Goal: Transaction & Acquisition: Purchase product/service

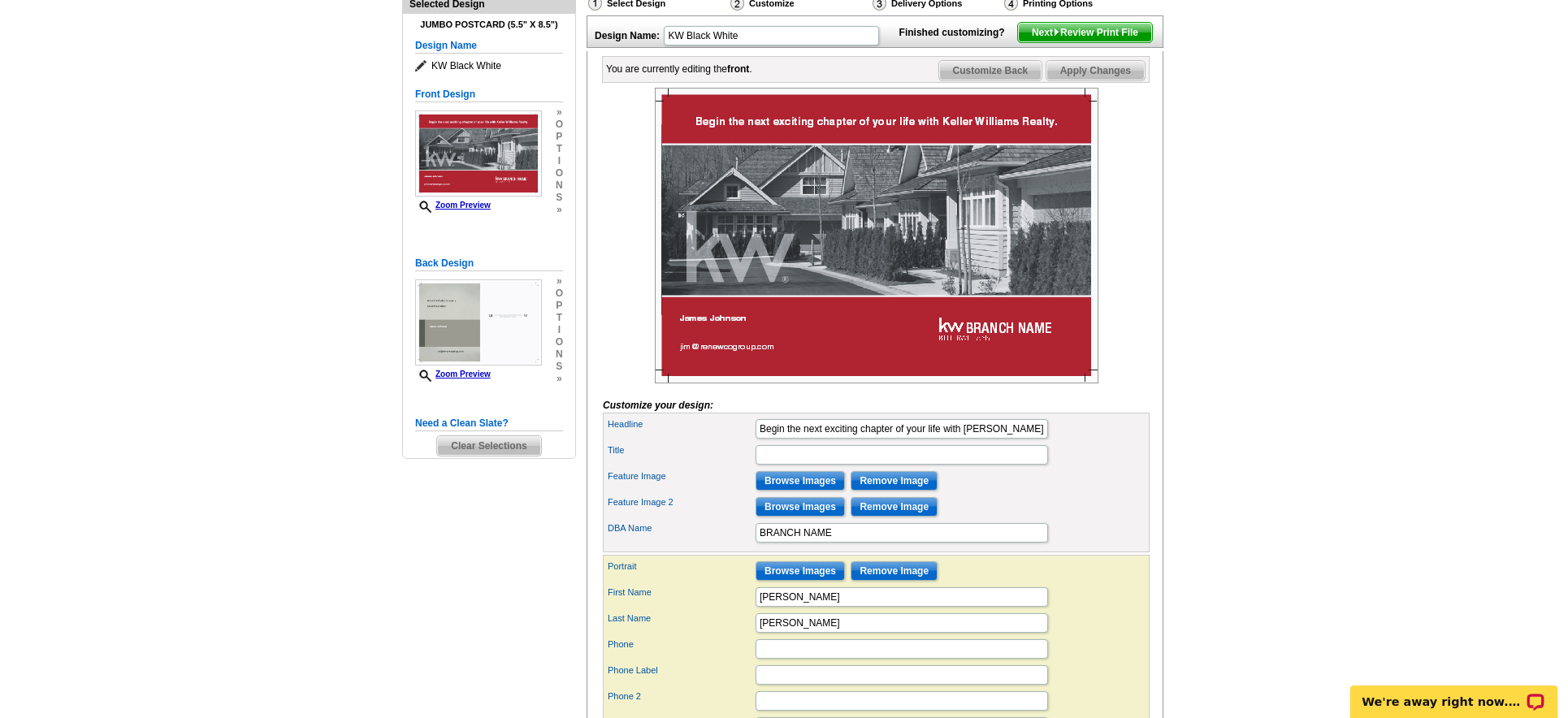
scroll to position [199, 0]
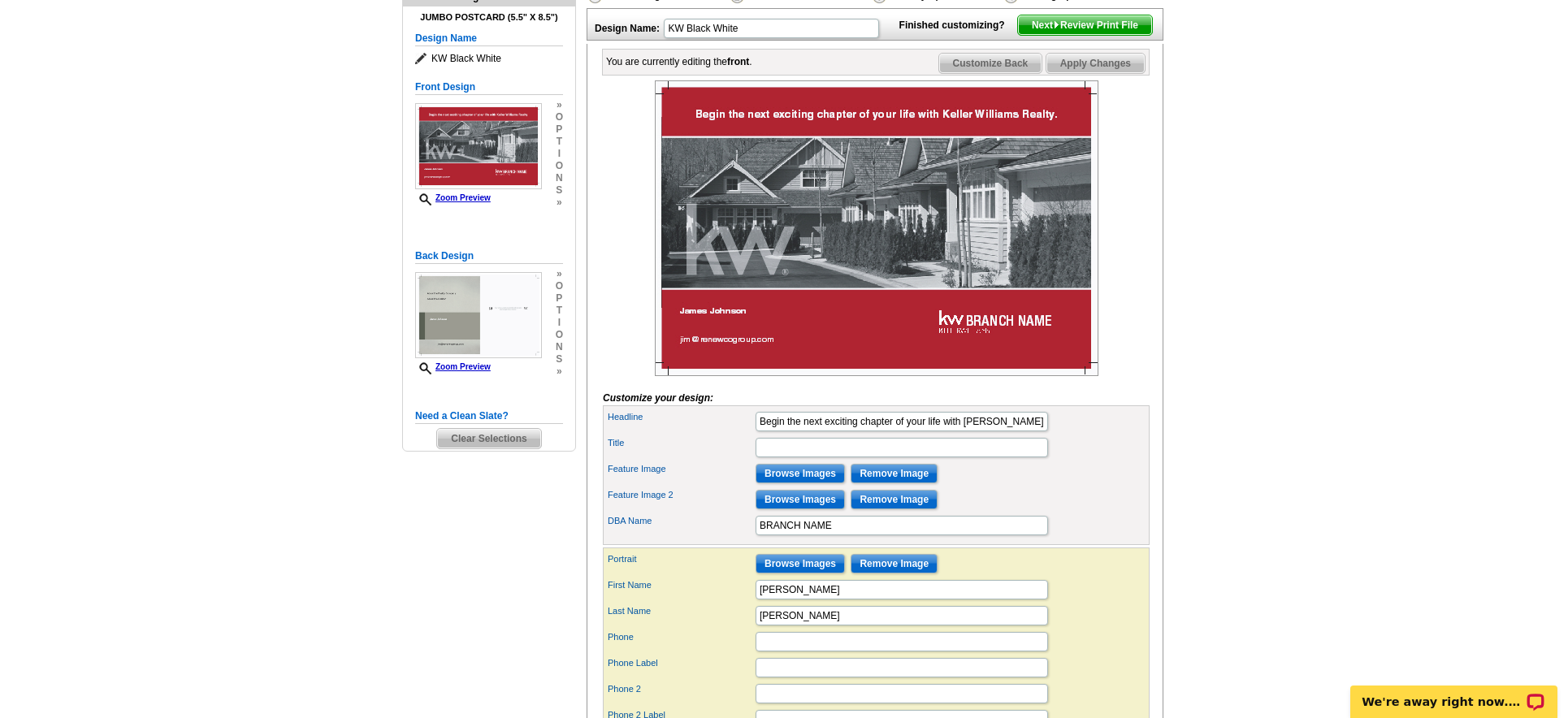
click at [792, 368] on img at bounding box center [877, 228] width 443 height 296
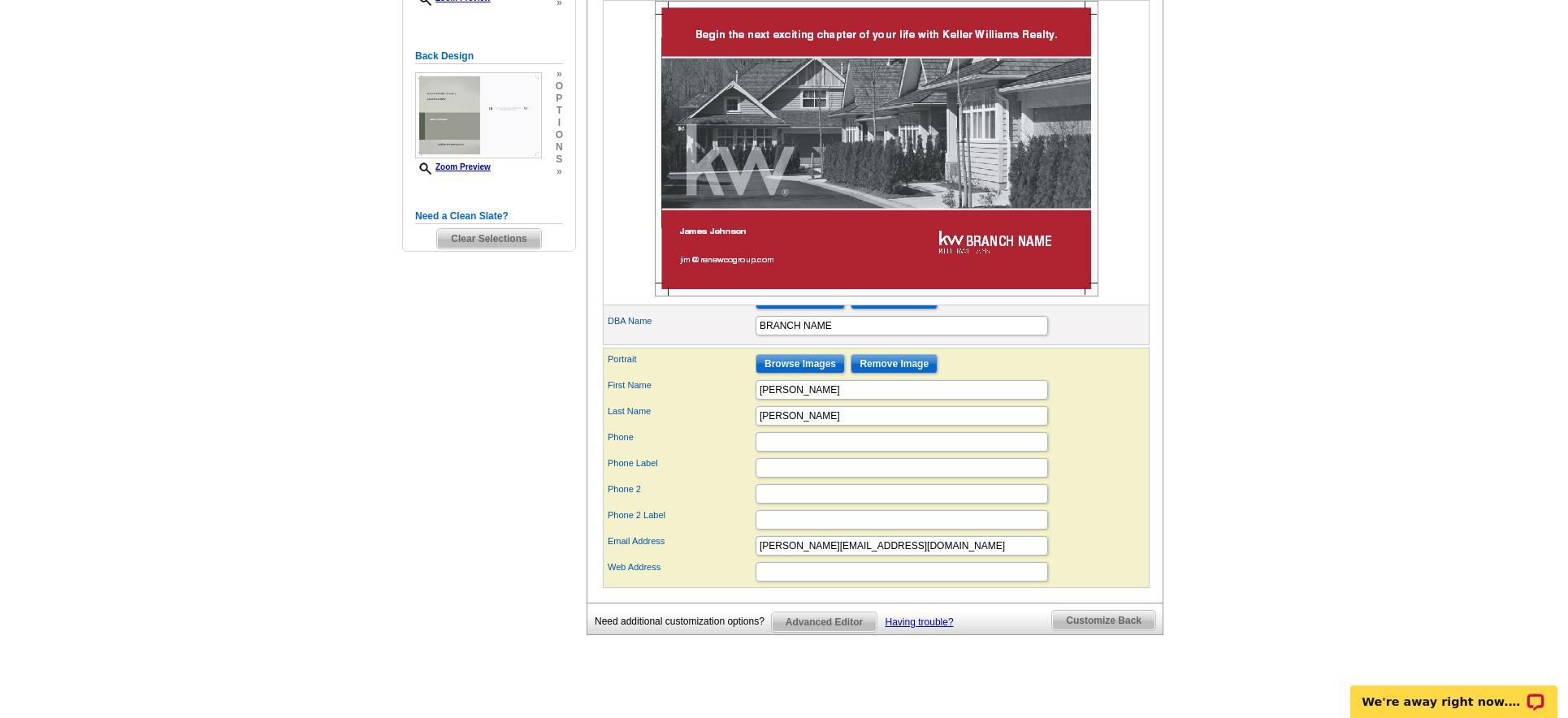
scroll to position [195, 0]
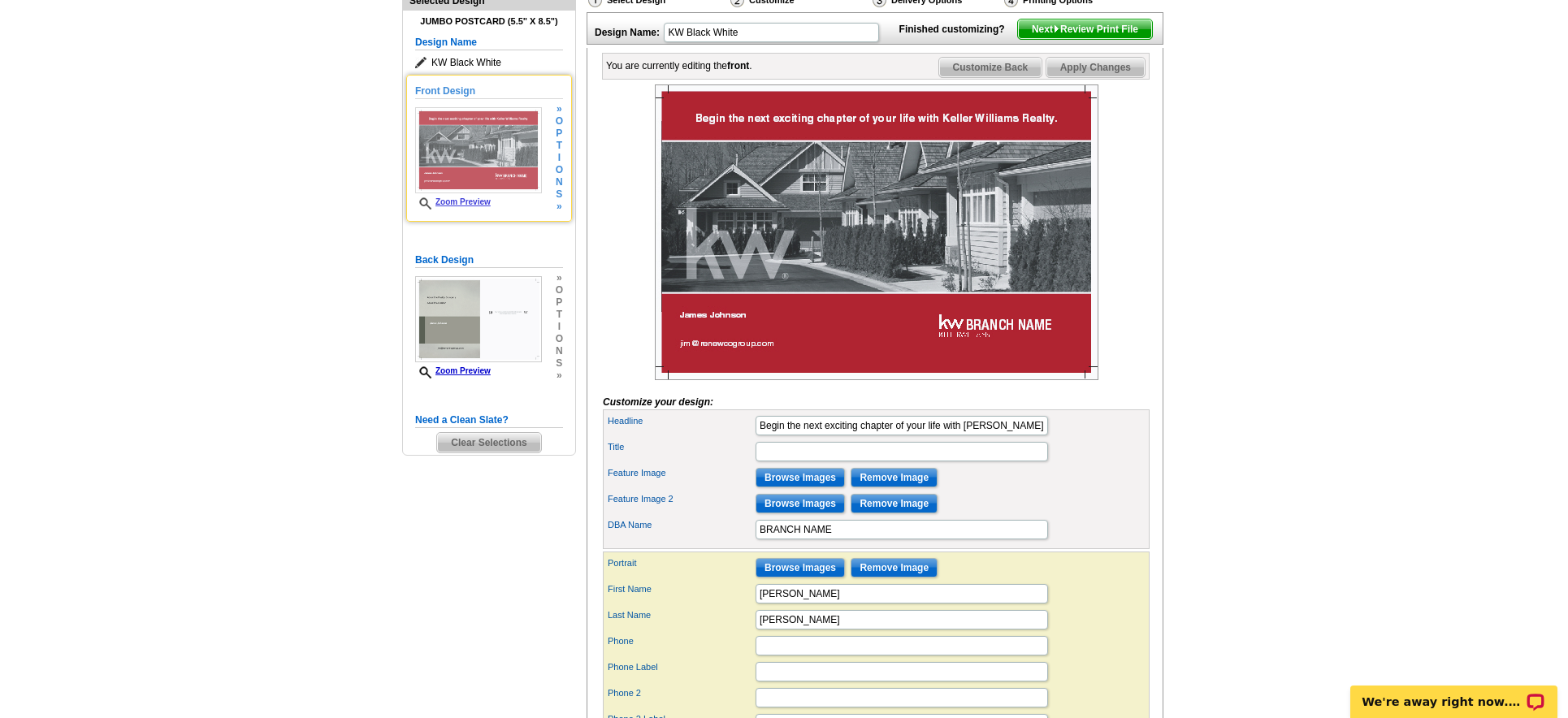
click at [554, 167] on div "» o p t i o n s »" at bounding box center [557, 158] width 11 height 109
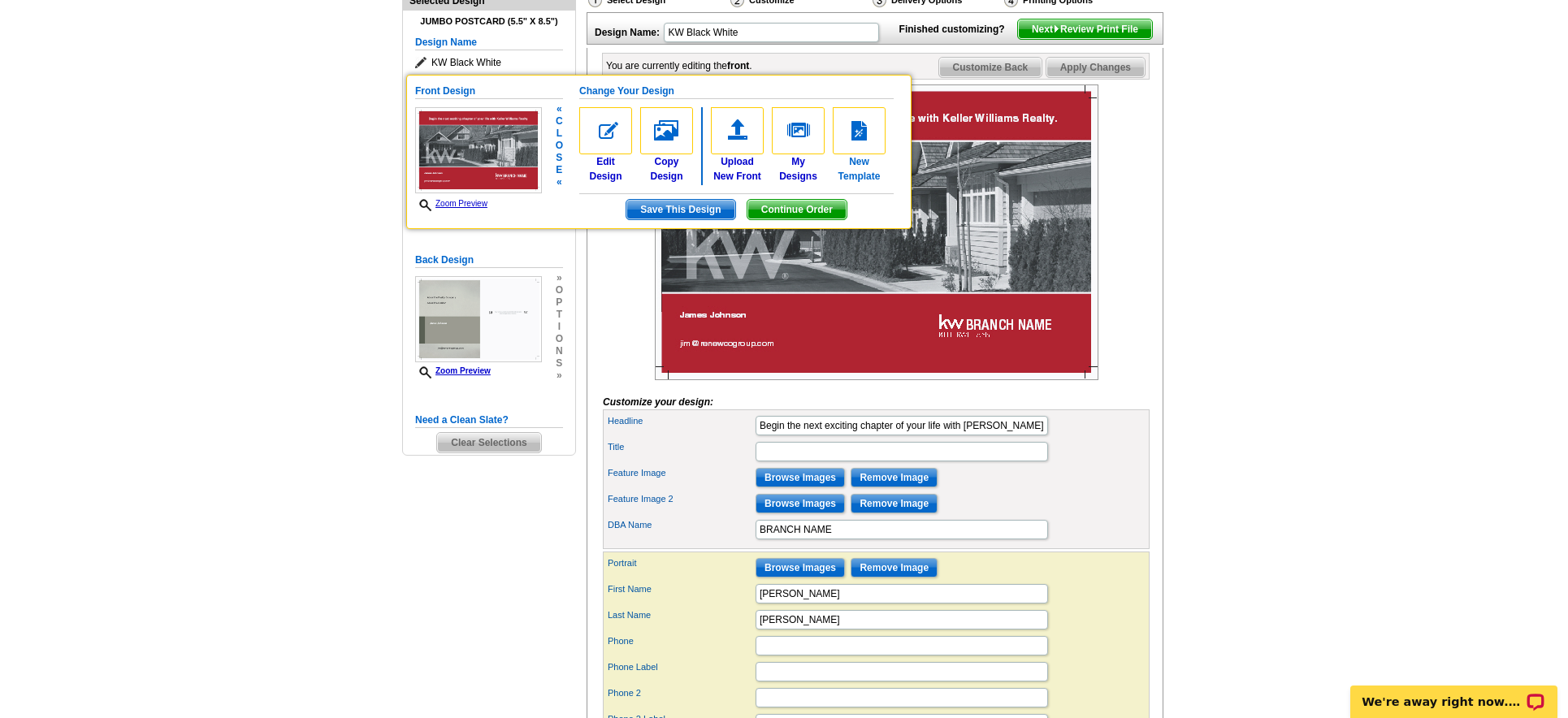
click at [859, 140] on img at bounding box center [859, 131] width 53 height 47
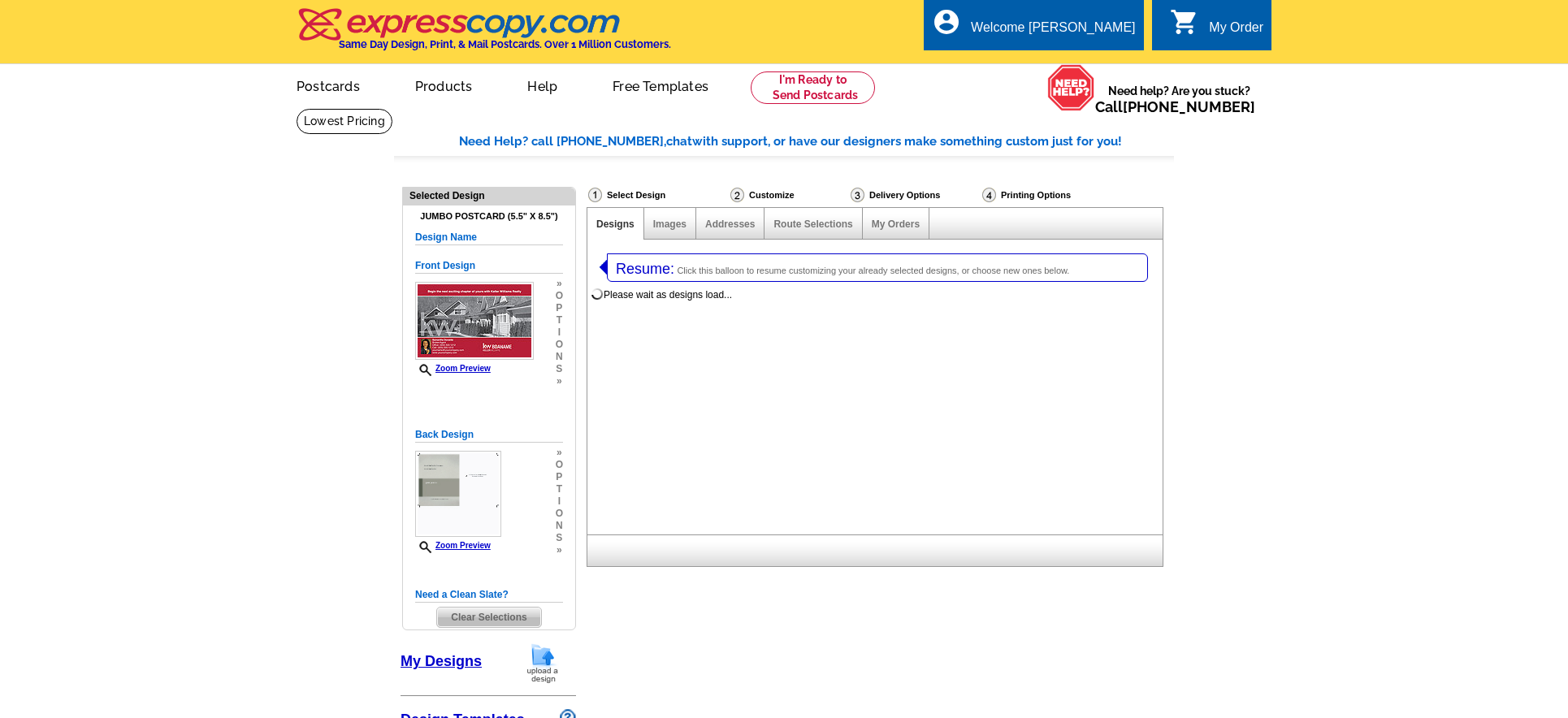
select select "1"
select select "2"
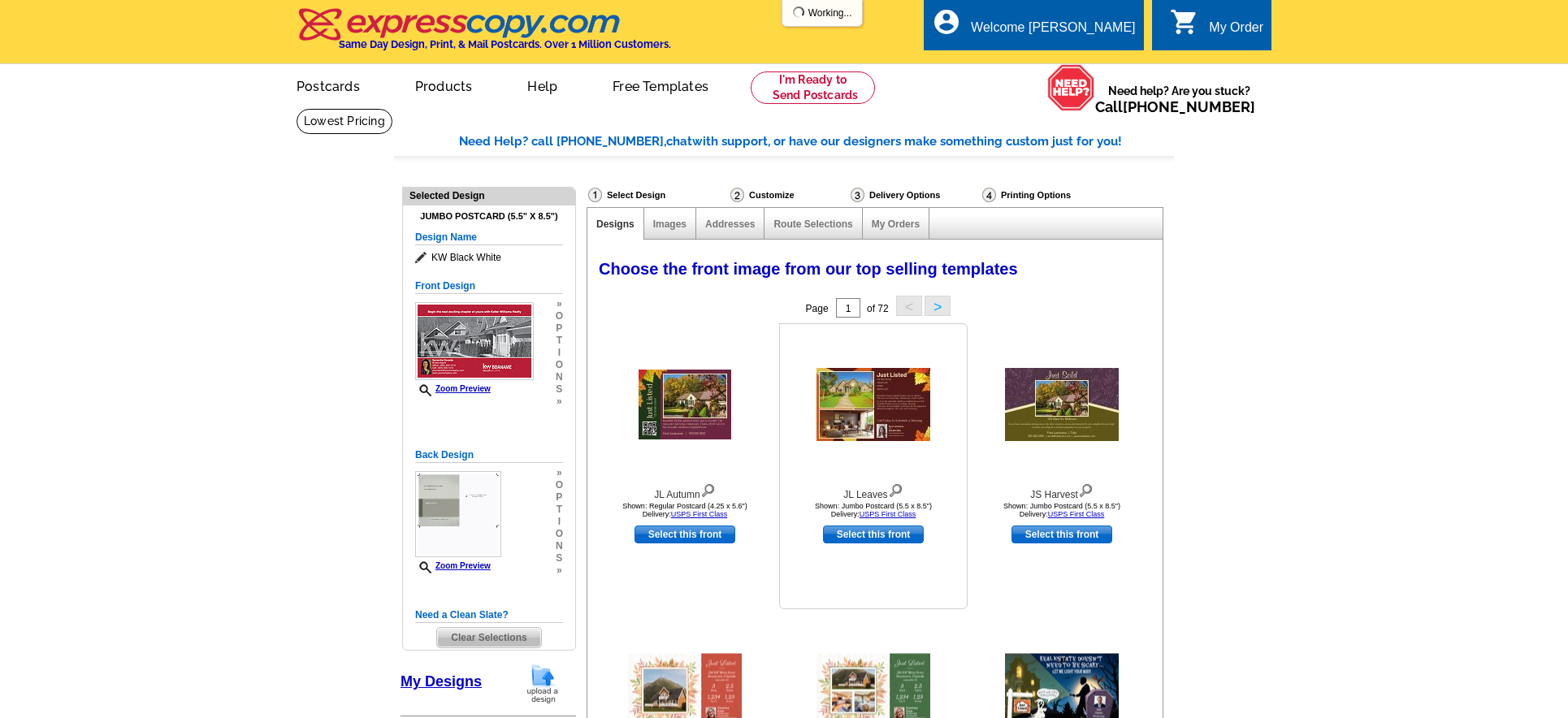
select select "785"
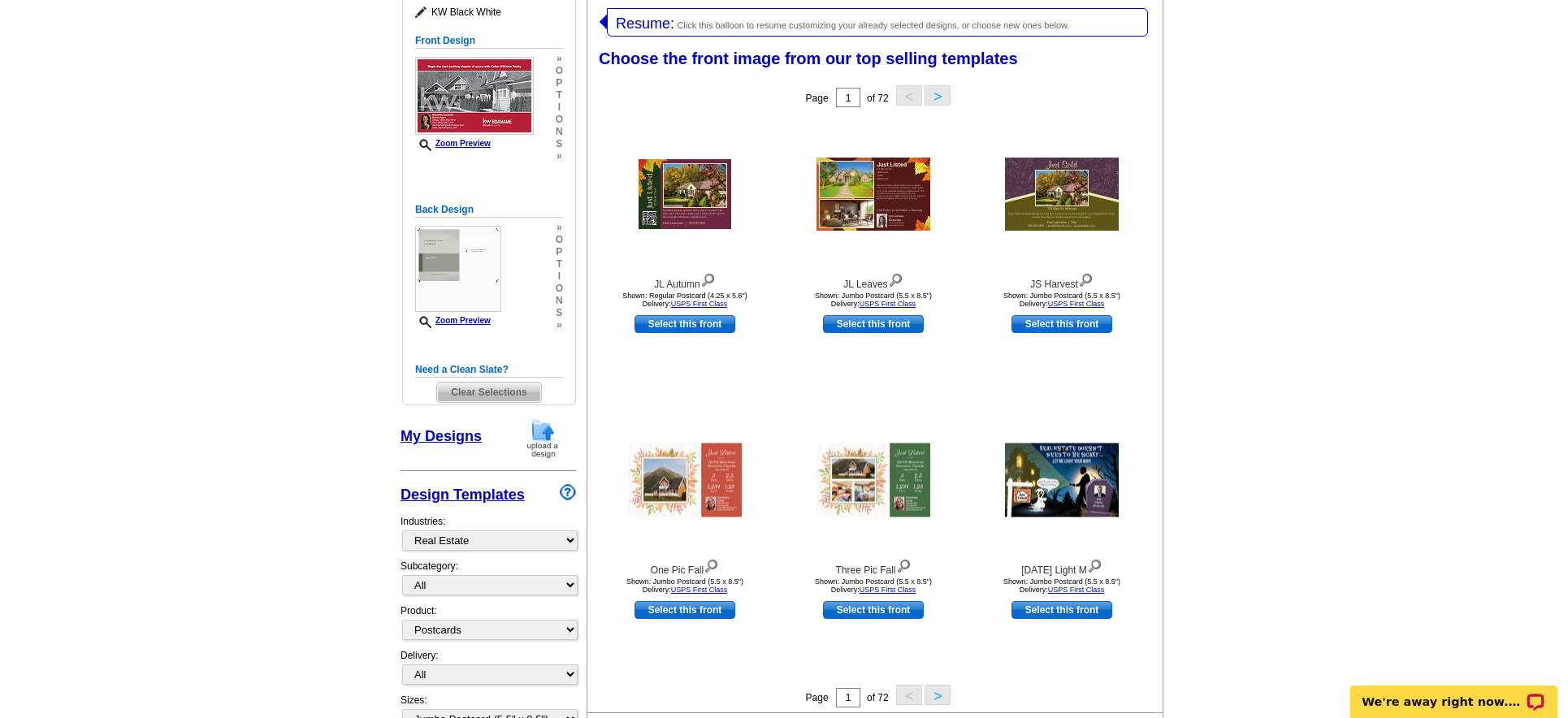
scroll to position [361, 0]
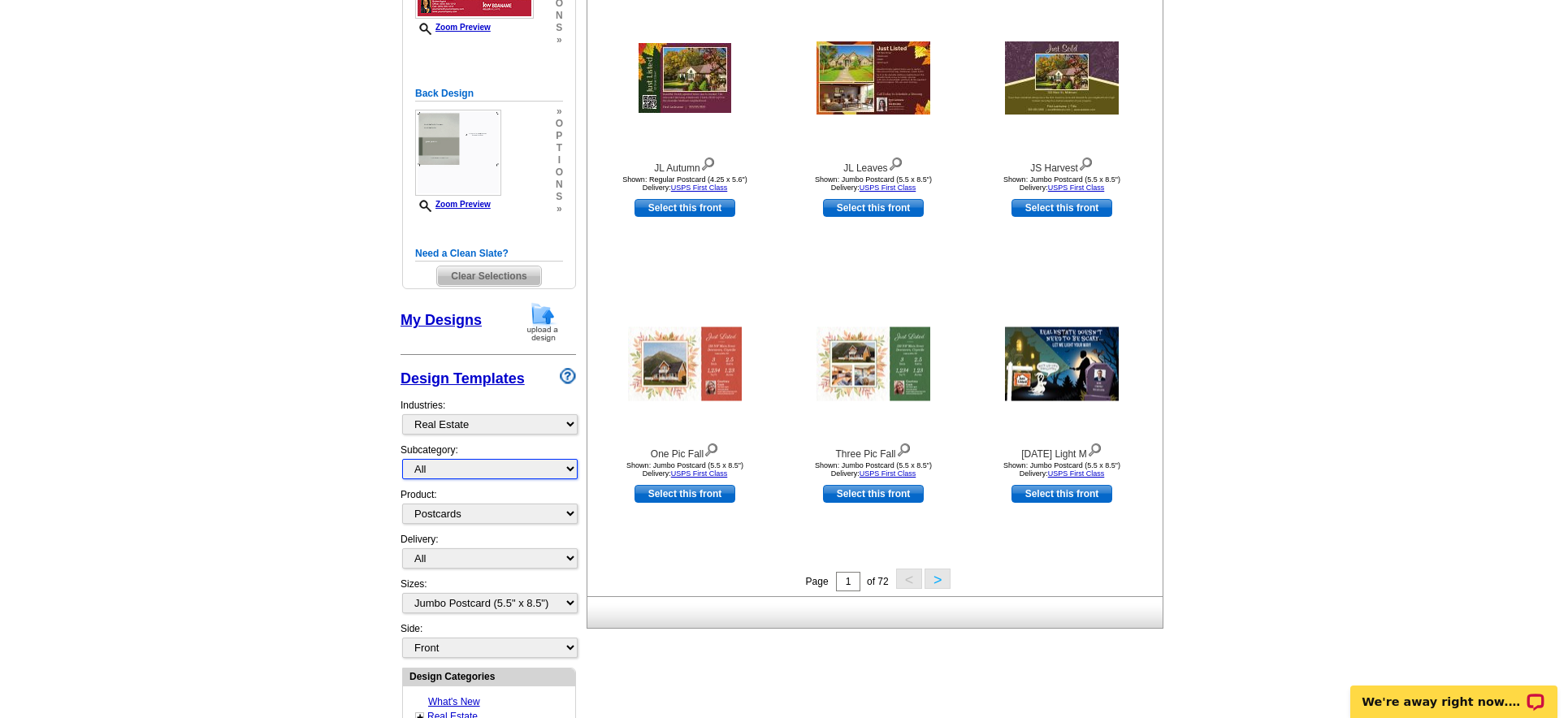
click at [508, 473] on select "All RE/MAX® Referrals Keller Williams® Berkshire Hathaway Home Services Century…" at bounding box center [490, 469] width 175 height 20
select select "793"
click at [402, 459] on select "All RE/MAX® Referrals Keller Williams® Berkshire Hathaway Home Services Century…" at bounding box center [490, 469] width 175 height 20
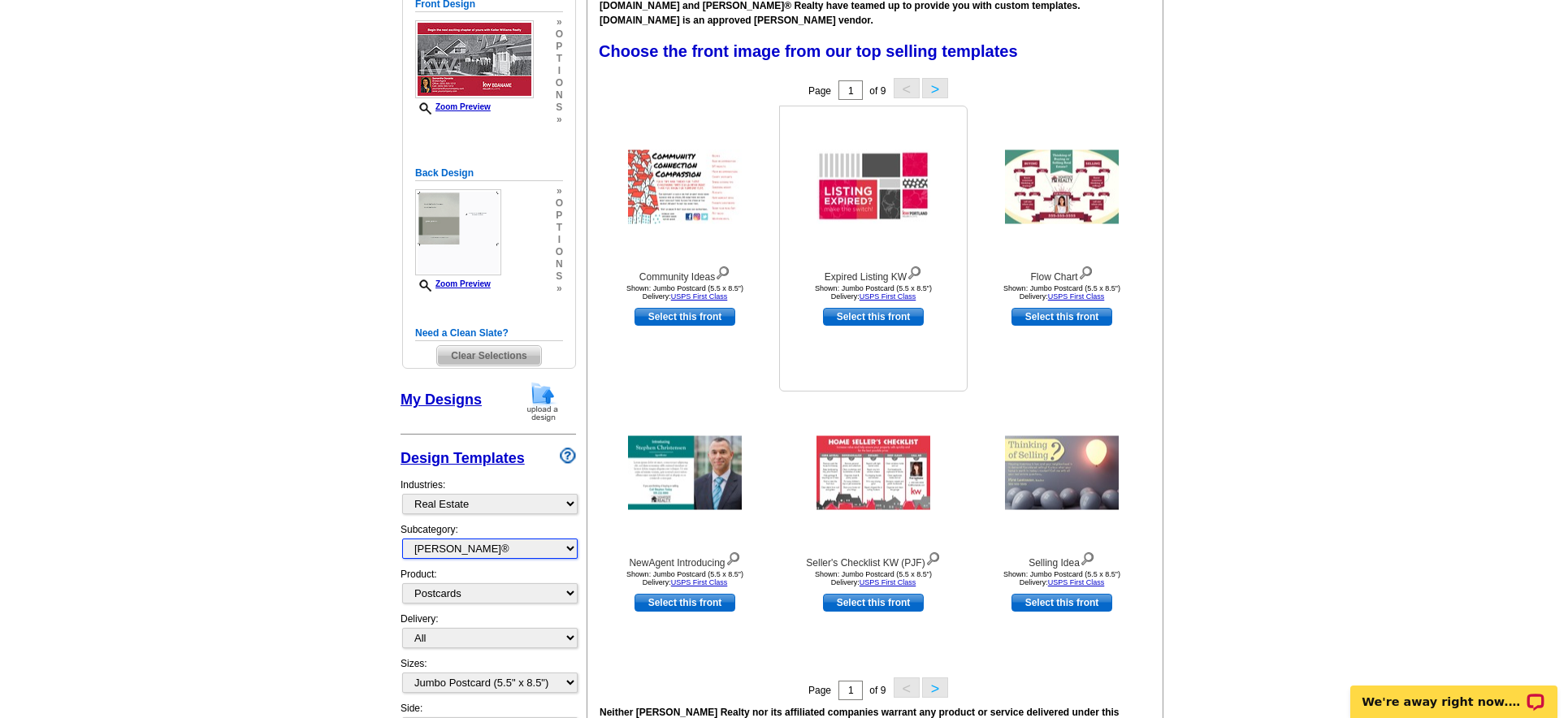
scroll to position [279, 0]
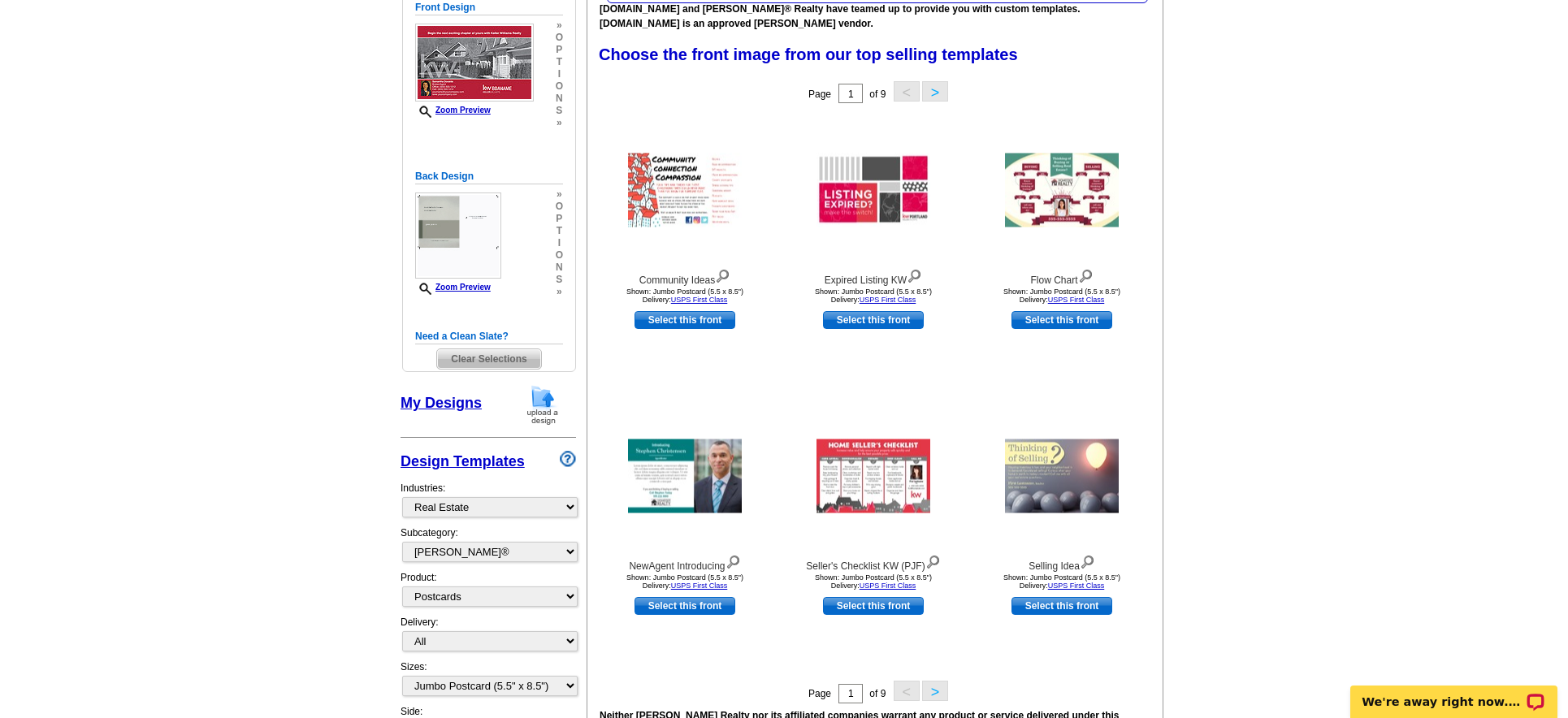
click at [942, 98] on button ">" at bounding box center [935, 91] width 26 height 20
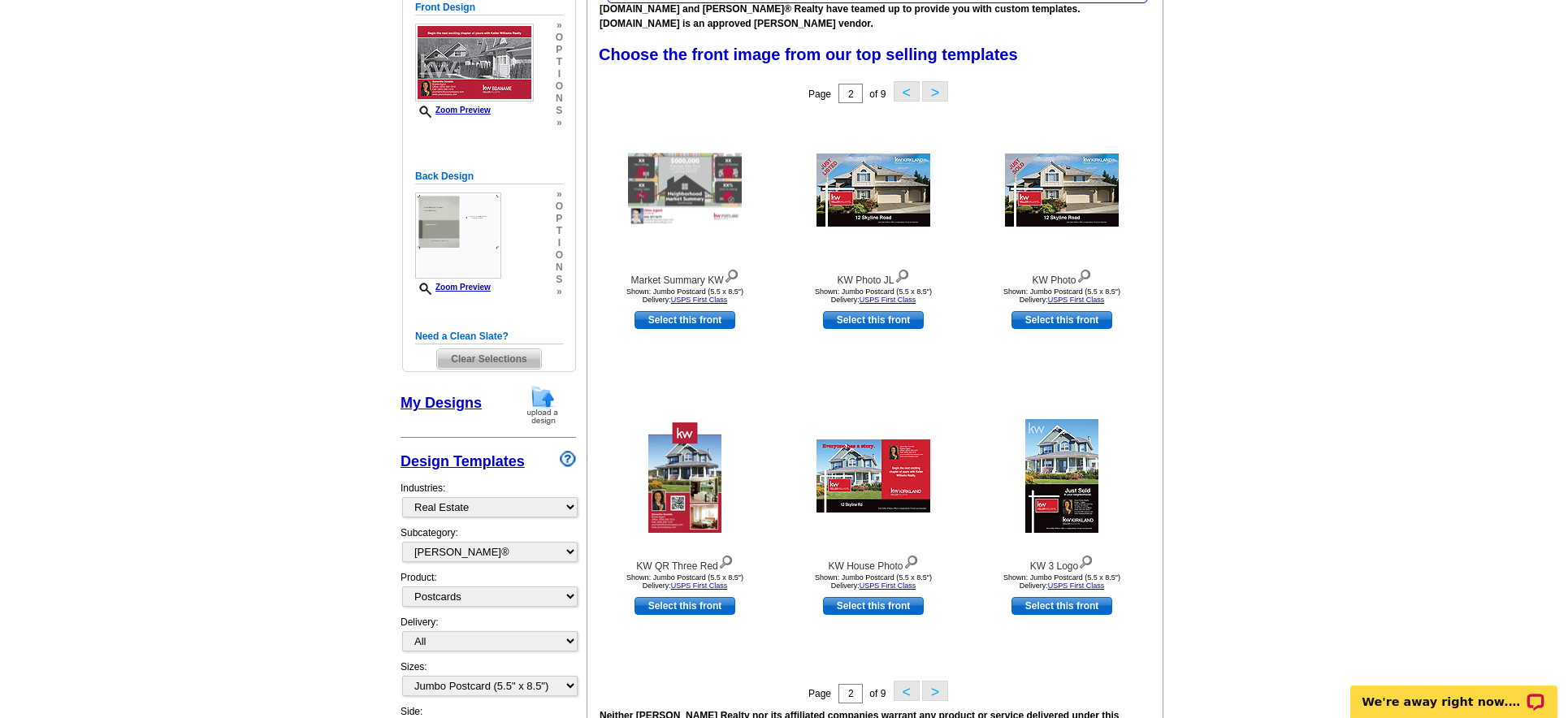
click at [941, 96] on button ">" at bounding box center [935, 91] width 26 height 20
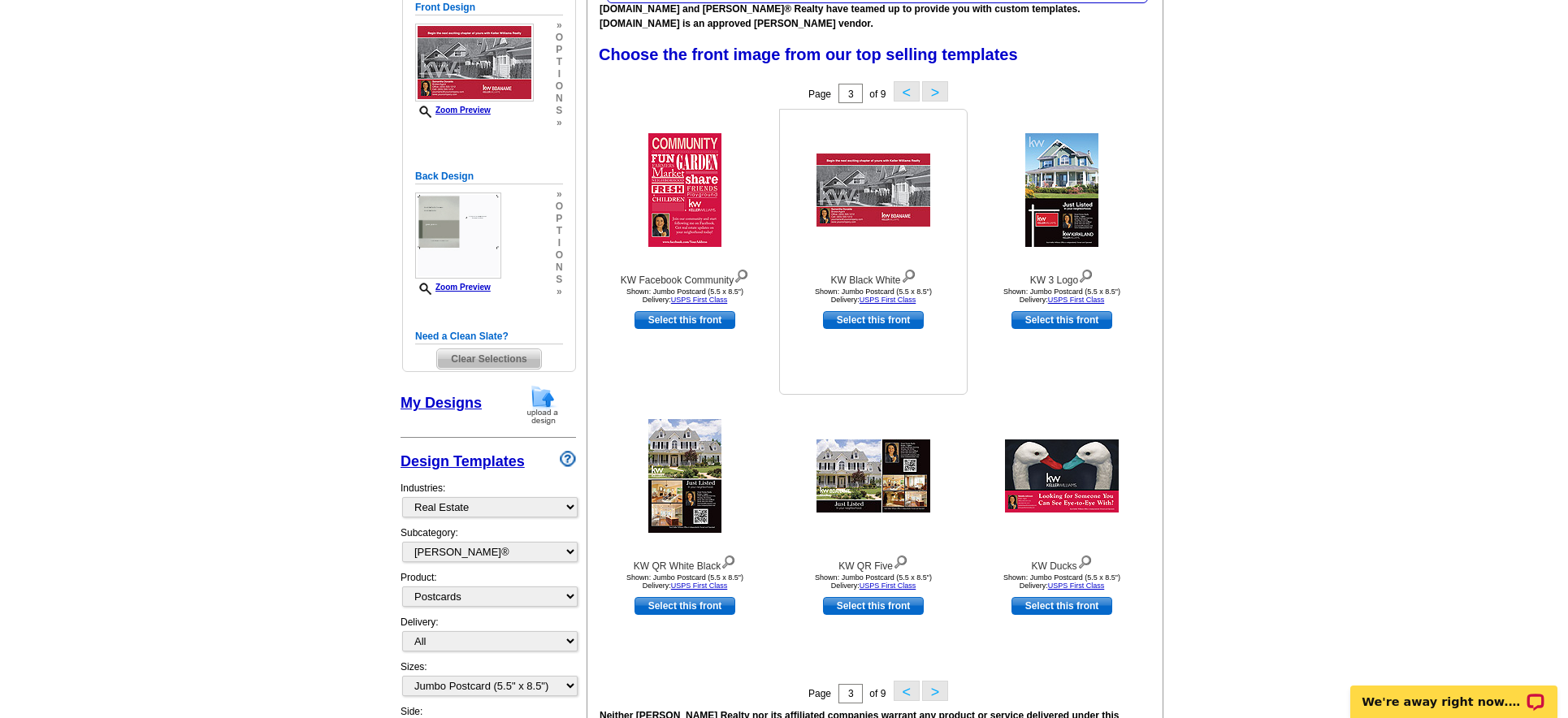
click at [893, 189] on img at bounding box center [873, 190] width 114 height 73
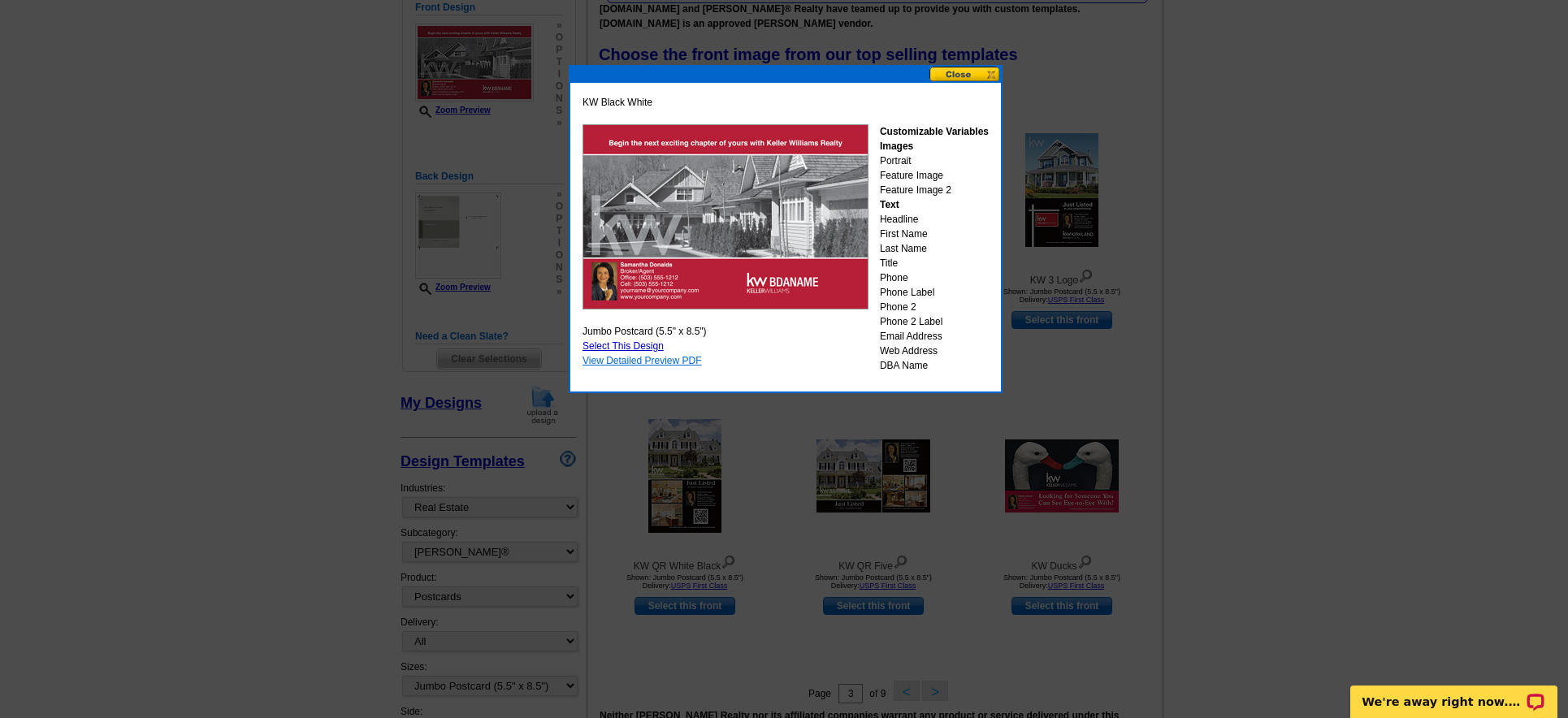
click at [684, 363] on link "View Detailed Preview PDF" at bounding box center [642, 360] width 119 height 11
